Goal: Navigation & Orientation: Find specific page/section

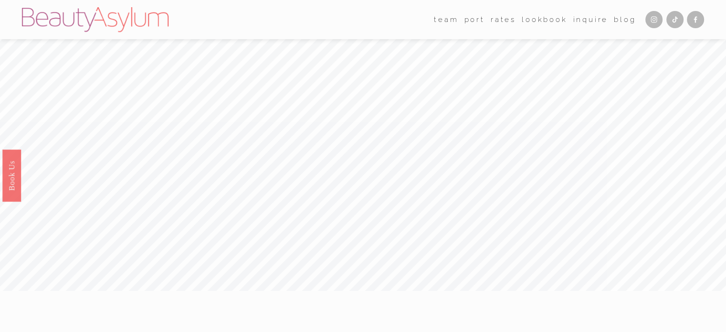
click at [504, 22] on link "Rates" at bounding box center [502, 19] width 25 height 14
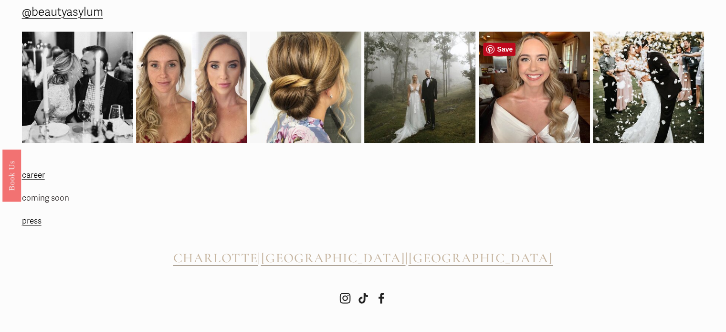
scroll to position [893, 0]
click at [352, 261] on span "[GEOGRAPHIC_DATA]" at bounding box center [333, 257] width 145 height 16
click at [366, 260] on span "[GEOGRAPHIC_DATA]" at bounding box center [333, 257] width 145 height 16
